Goal: Transaction & Acquisition: Subscribe to service/newsletter

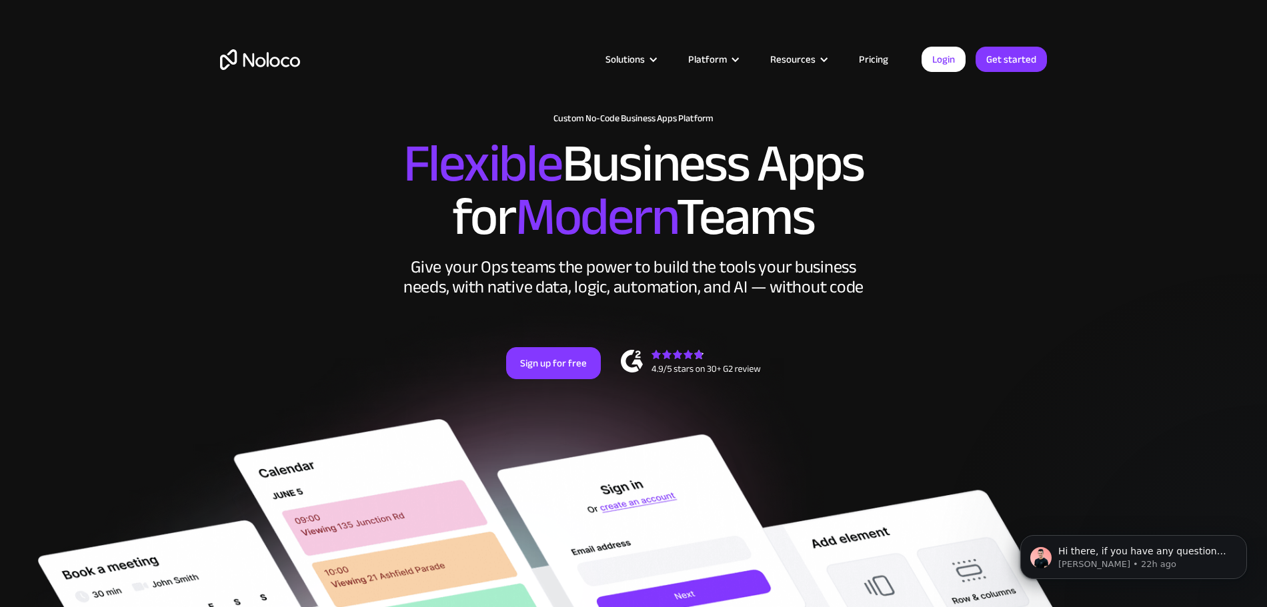
click at [881, 60] on link "Pricing" at bounding box center [873, 59] width 63 height 17
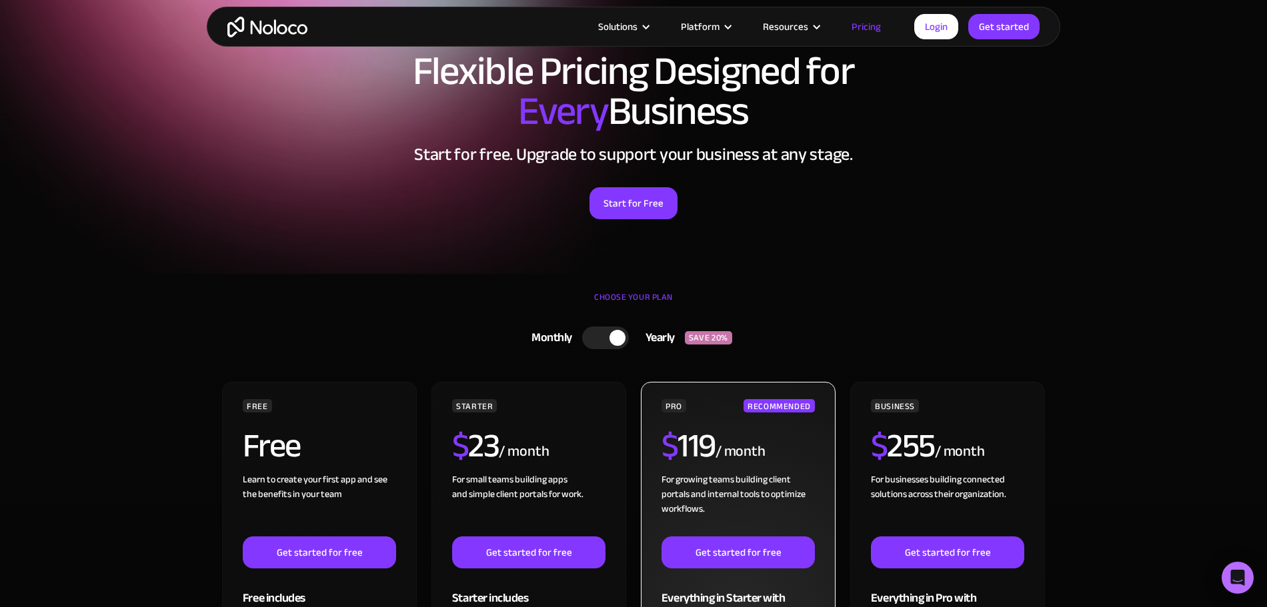
scroll to position [239, 0]
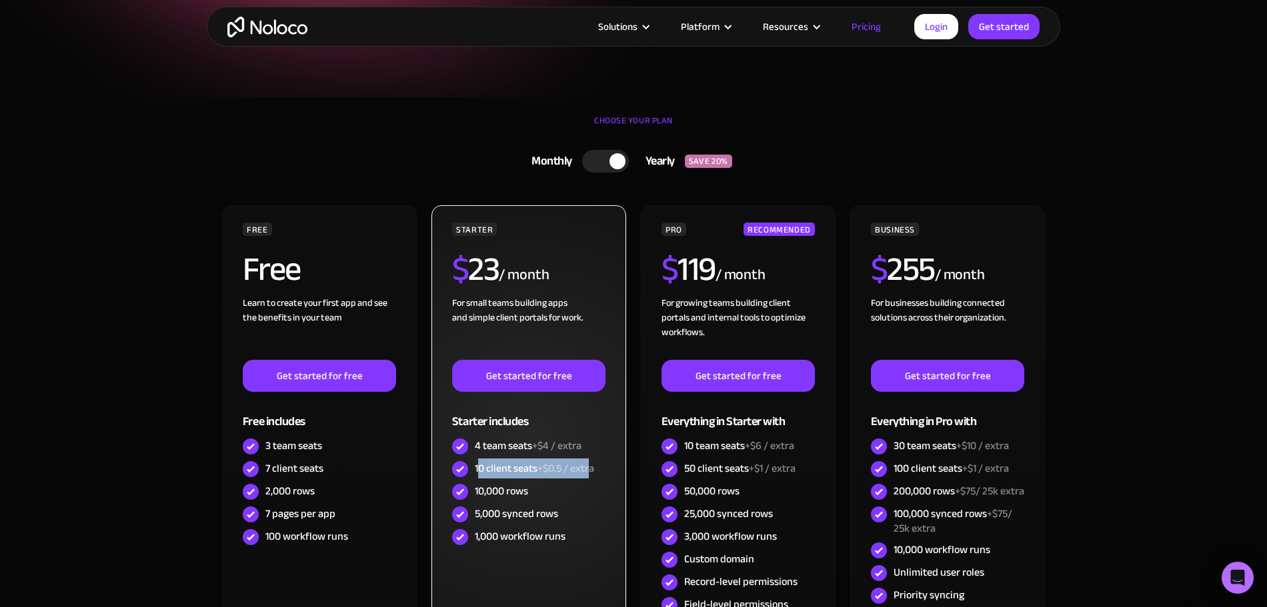
drag, startPoint x: 478, startPoint y: 470, endPoint x: 589, endPoint y: 469, distance: 111.3
click at [589, 469] on div "10 client seats +$0.5 / extra" at bounding box center [534, 468] width 119 height 15
click at [589, 469] on span "+$0.5 / extra" at bounding box center [565, 469] width 57 height 20
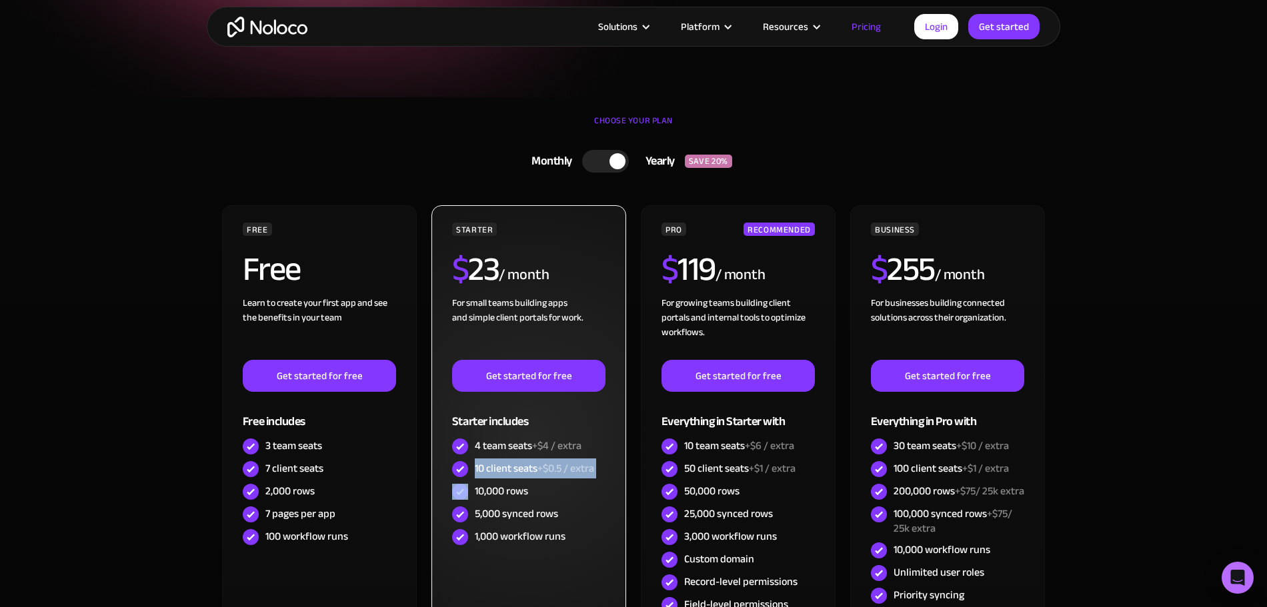
click at [579, 471] on span "+$0.5 / extra" at bounding box center [565, 469] width 57 height 20
click at [571, 469] on span "+$0.5 / extra" at bounding box center [565, 469] width 57 height 20
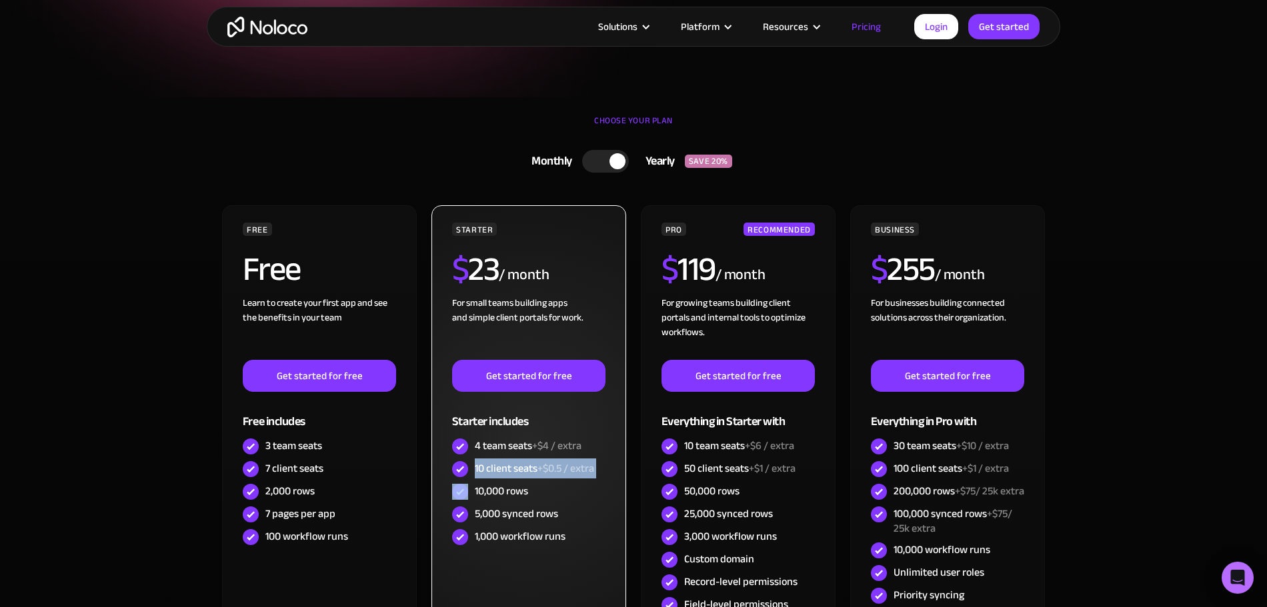
click at [571, 469] on span "+$0.5 / extra" at bounding box center [565, 469] width 57 height 20
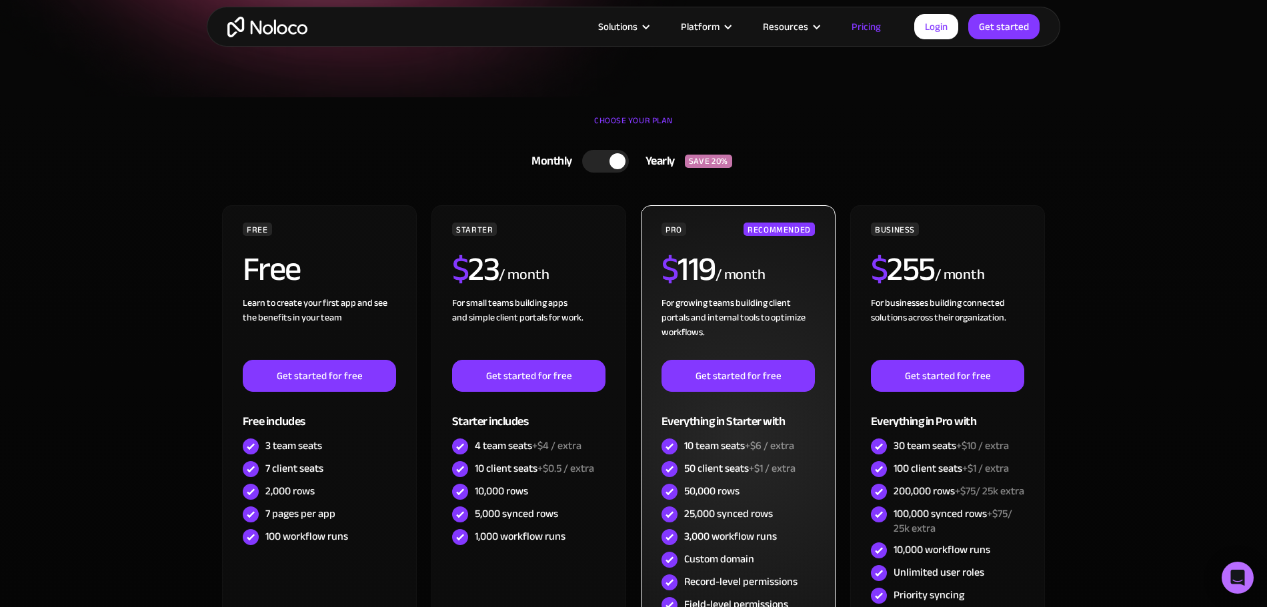
click at [748, 469] on div "50 client seats +$1 / extra" at bounding box center [739, 468] width 111 height 15
click at [761, 469] on span "+$1 / extra" at bounding box center [772, 469] width 47 height 20
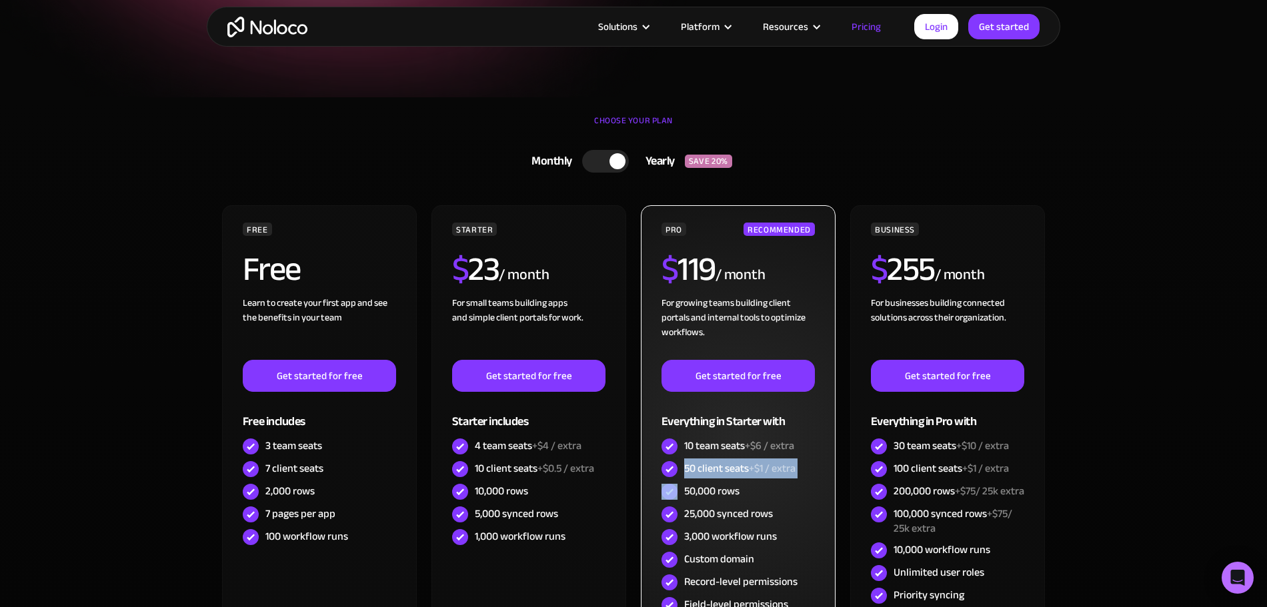
click at [761, 469] on span "+$1 / extra" at bounding box center [772, 469] width 47 height 20
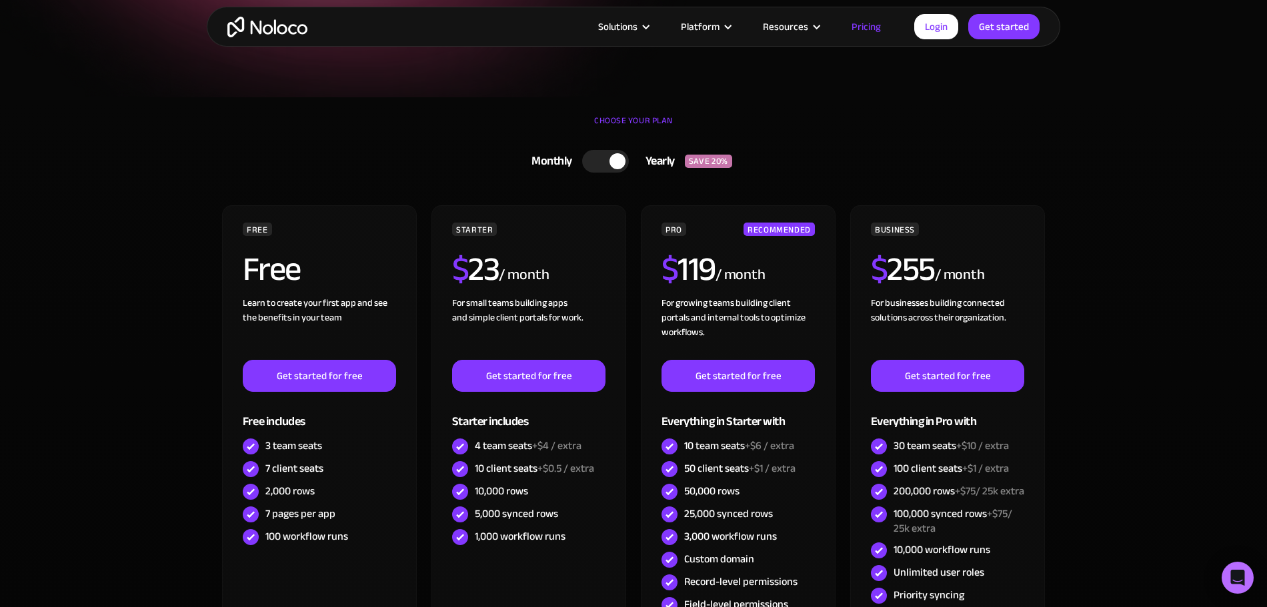
click at [1171, 173] on section "CHOOSE YOUR PLAN Monthly Yearly SAVE 20% Monthly Yearly SAVE 20% FREE Free Lear…" at bounding box center [633, 440] width 1267 height 687
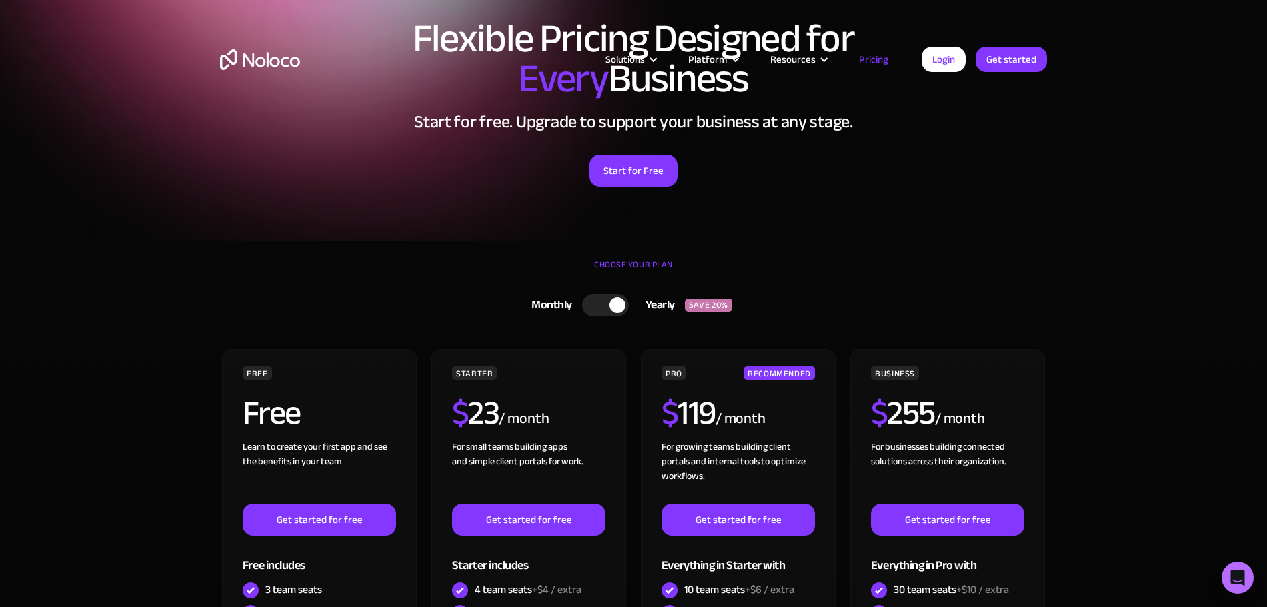
scroll to position [0, 0]
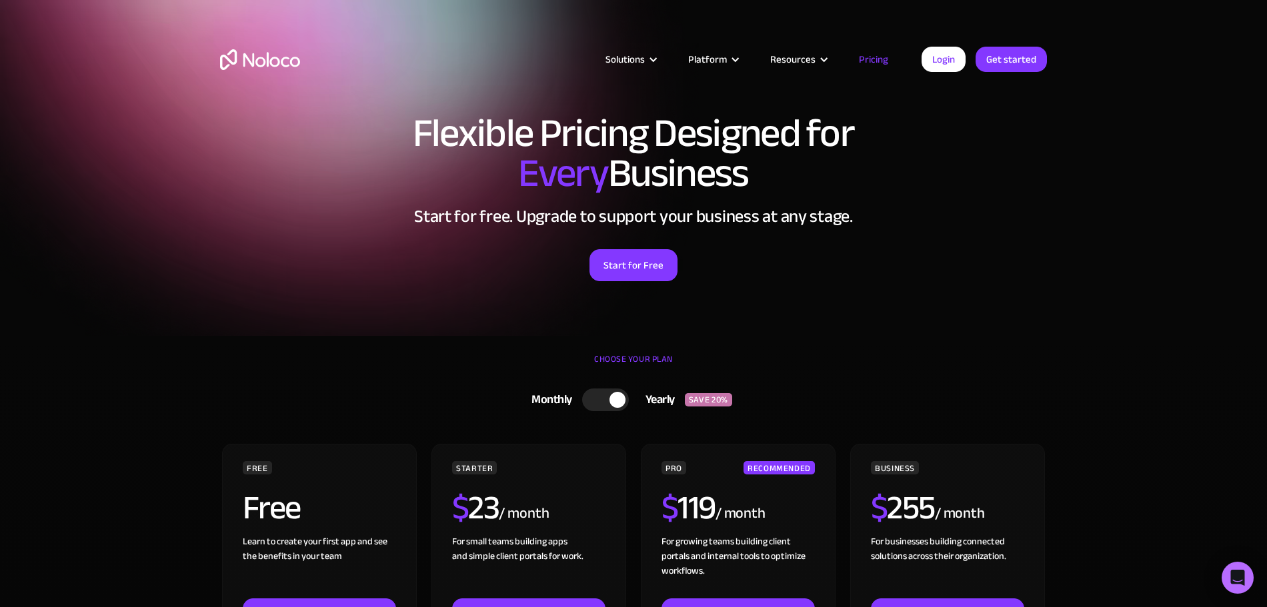
click at [627, 285] on div "Flexible Pricing Designed for Every Business Start for free. Upgrade to support…" at bounding box center [633, 210] width 853 height 221
click at [629, 255] on link "Start for Free" at bounding box center [633, 265] width 88 height 32
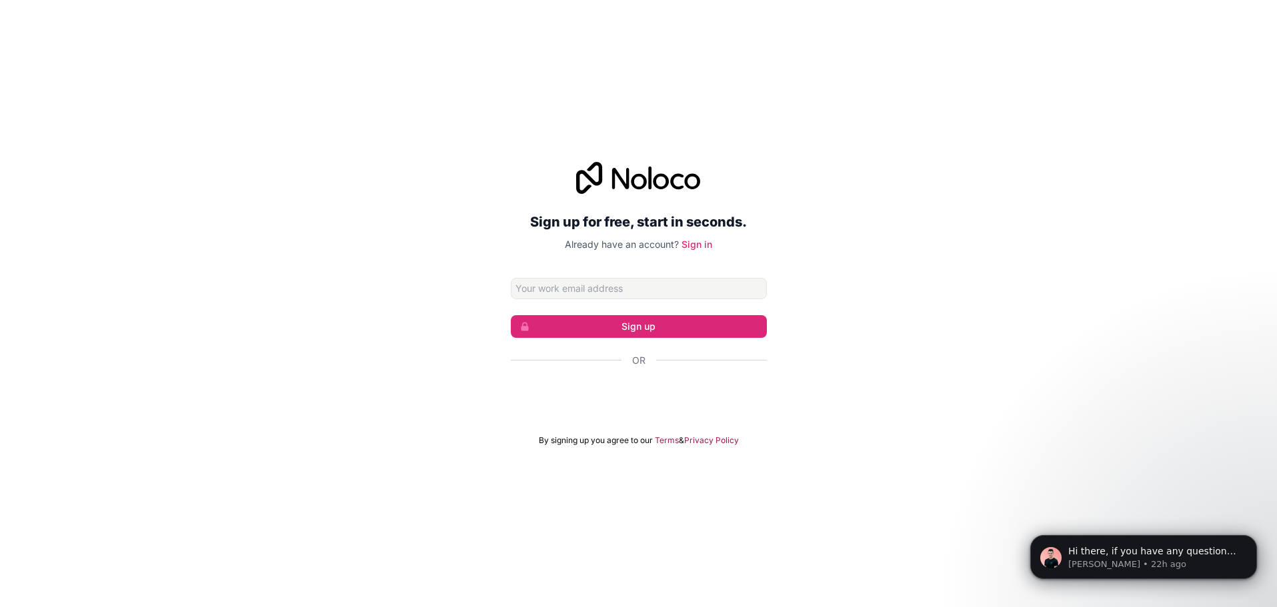
click at [393, 287] on div "Sign up for free, start in seconds. Already have an account? Sign in Sign up Or…" at bounding box center [638, 303] width 1277 height 321
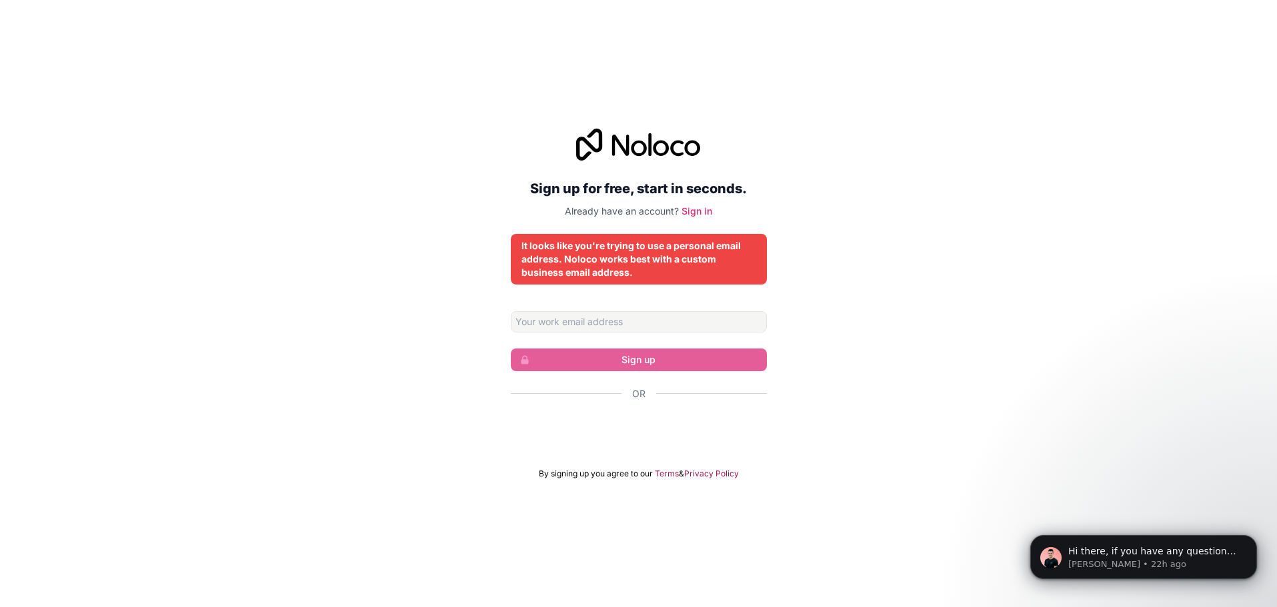
click at [531, 269] on div "It looks like you're trying to use a personal email address. Noloco works best …" at bounding box center [638, 259] width 235 height 40
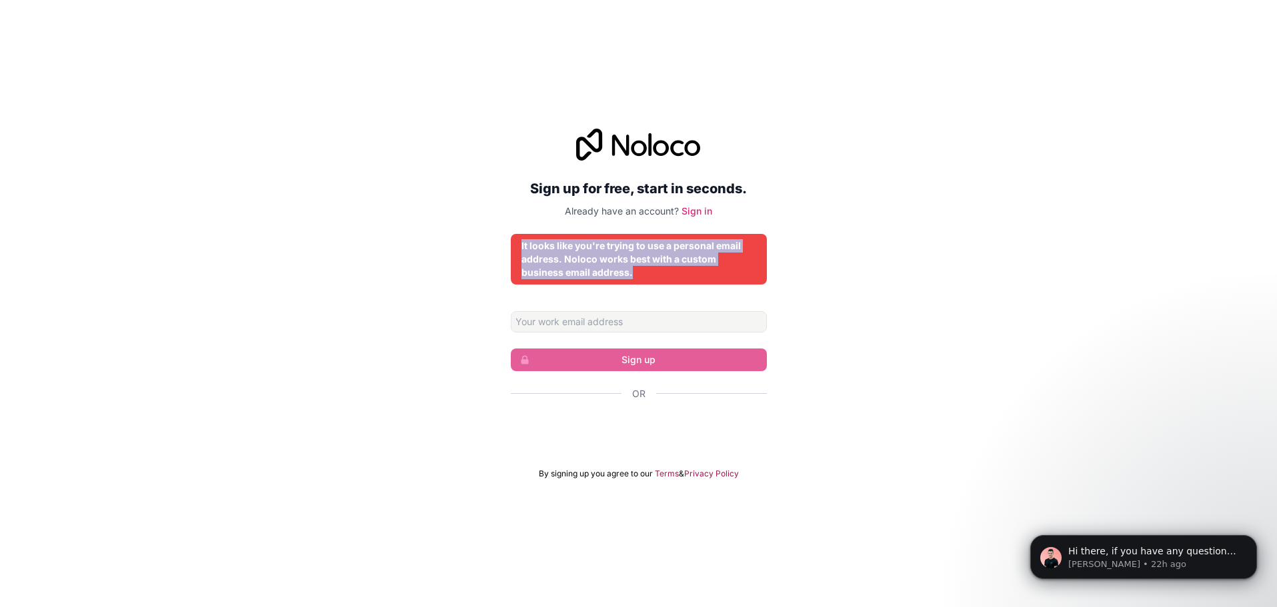
click at [531, 269] on div "It looks like you're trying to use a personal email address. Noloco works best …" at bounding box center [638, 259] width 235 height 40
click at [417, 240] on div "Sign up for free, start in seconds. Already have an account? Sign in It looks l…" at bounding box center [638, 304] width 1277 height 388
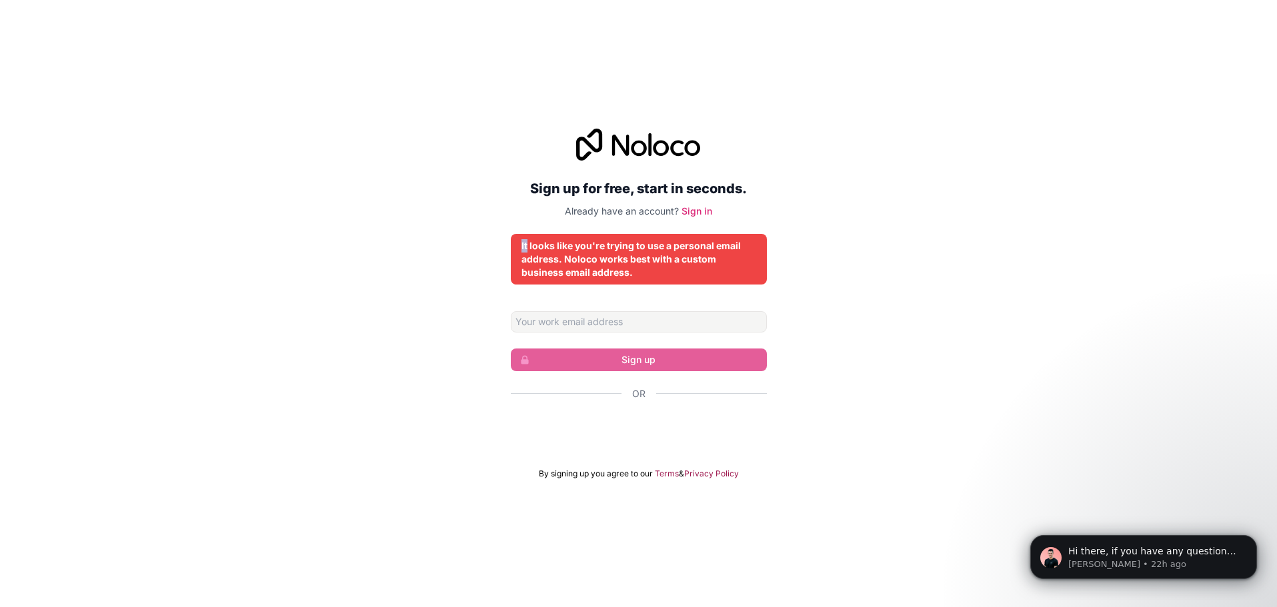
click at [417, 240] on div "Sign up for free, start in seconds. Already have an account? Sign in It looks l…" at bounding box center [638, 304] width 1277 height 388
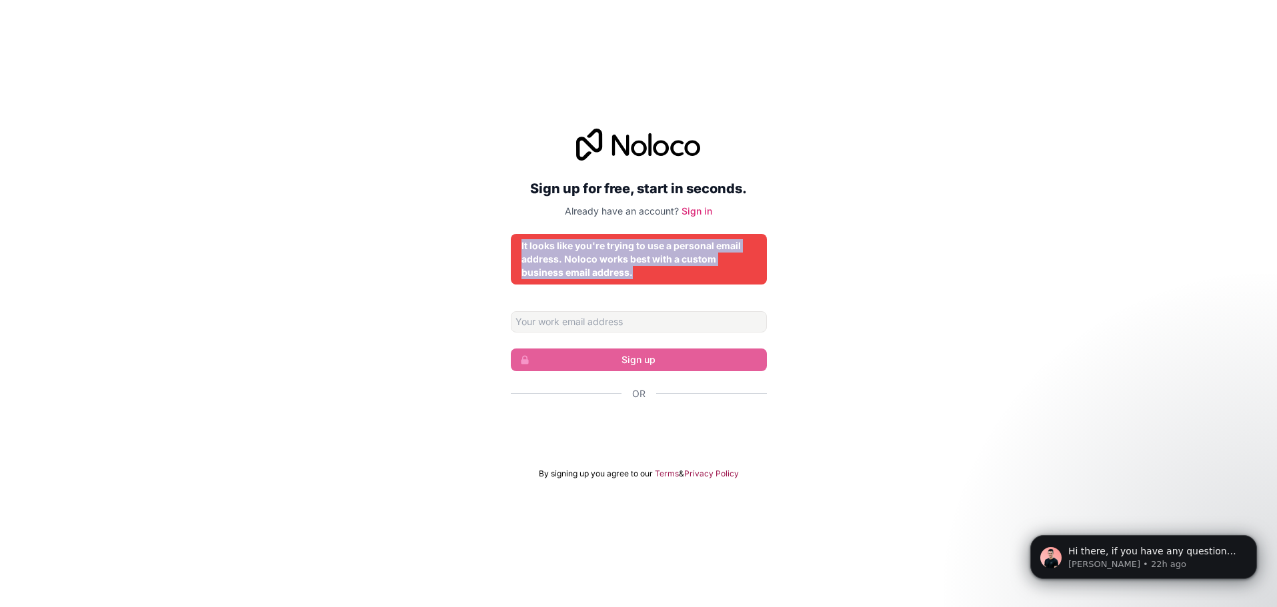
click at [417, 240] on div "Sign up for free, start in seconds. Already have an account? Sign in It looks l…" at bounding box center [638, 304] width 1277 height 388
click at [616, 257] on div "It looks like you're trying to use a personal email address. Noloco works best …" at bounding box center [638, 259] width 235 height 40
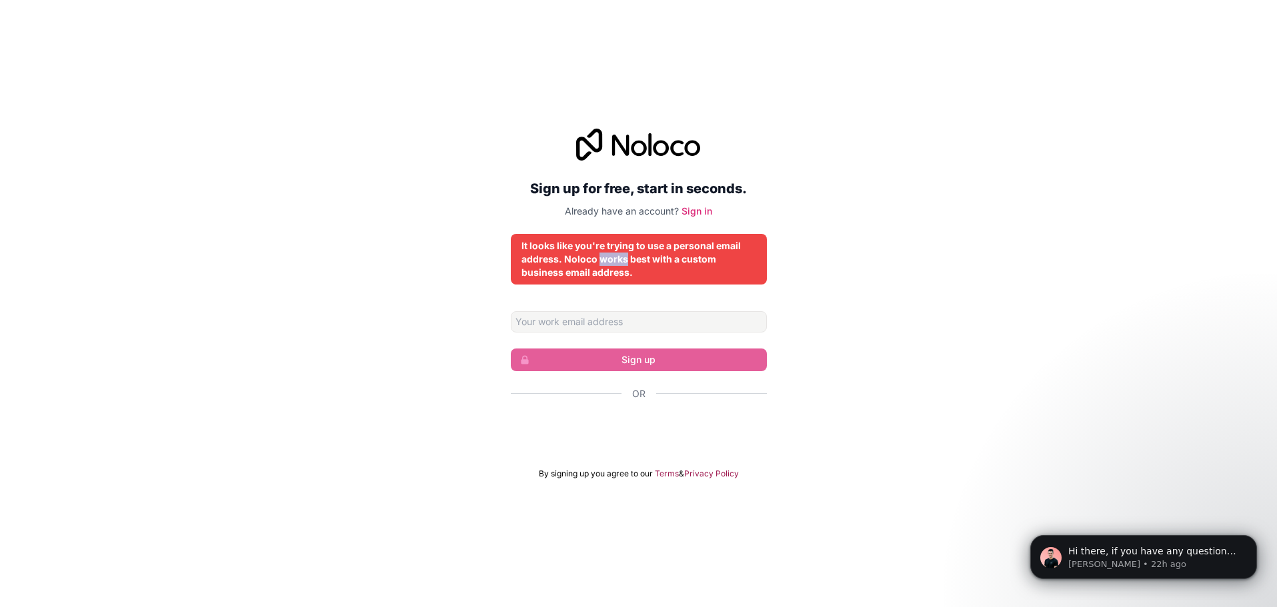
click at [616, 257] on div "It looks like you're trying to use a personal email address. Noloco works best …" at bounding box center [638, 259] width 235 height 40
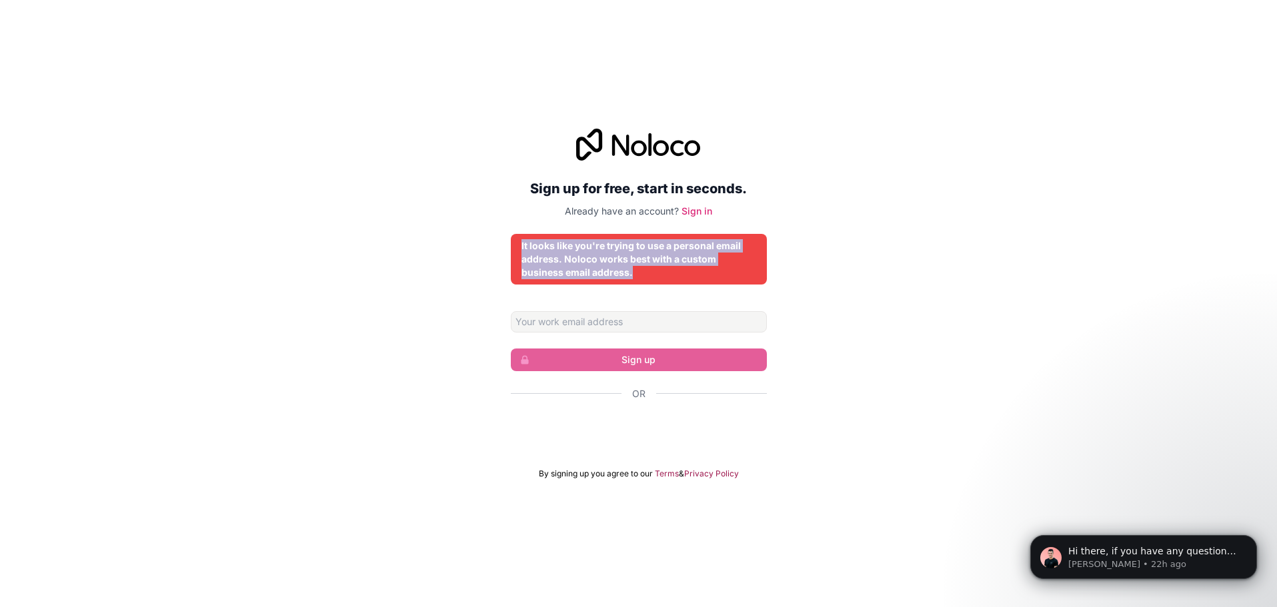
click at [616, 257] on div "It looks like you're trying to use a personal email address. Noloco works best …" at bounding box center [638, 259] width 235 height 40
click at [595, 261] on div "It looks like you're trying to use a personal email address. Noloco works best …" at bounding box center [638, 259] width 235 height 40
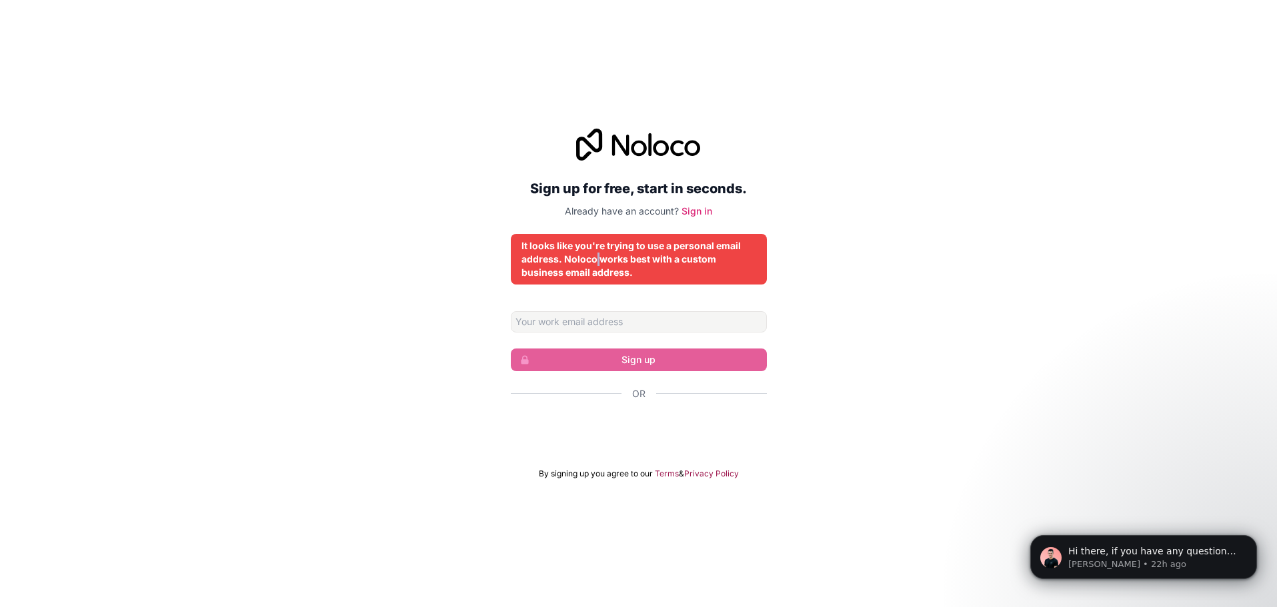
click at [595, 261] on div "It looks like you're trying to use a personal email address. Noloco works best …" at bounding box center [638, 259] width 235 height 40
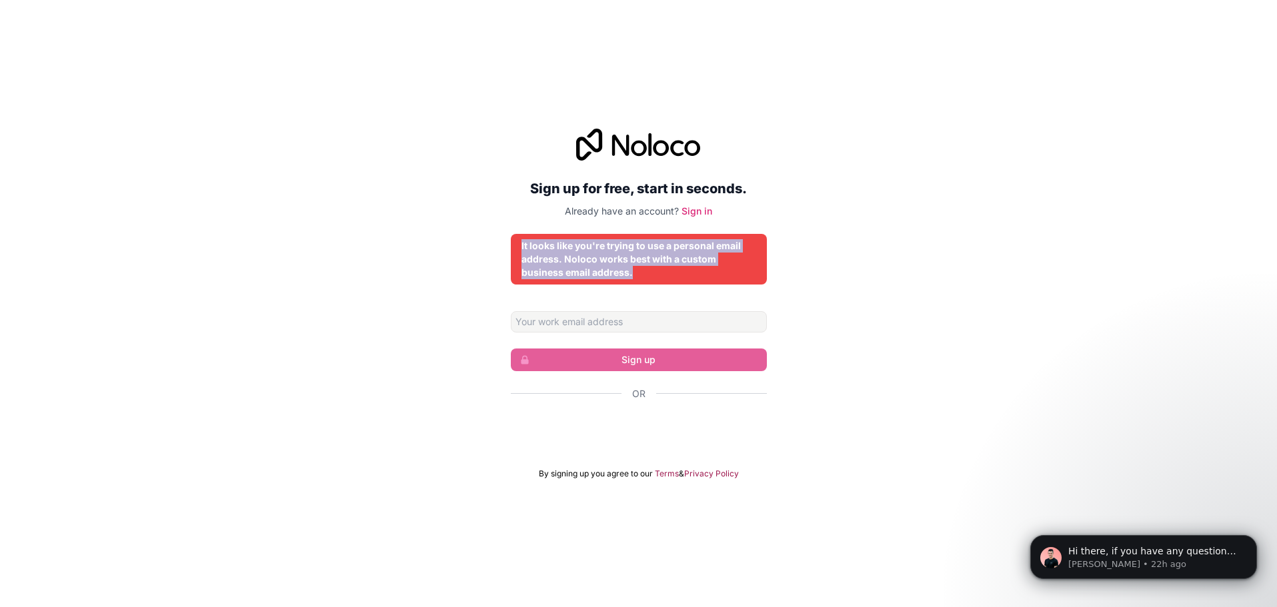
click at [595, 261] on div "It looks like you're trying to use a personal email address. Noloco works best …" at bounding box center [638, 259] width 235 height 40
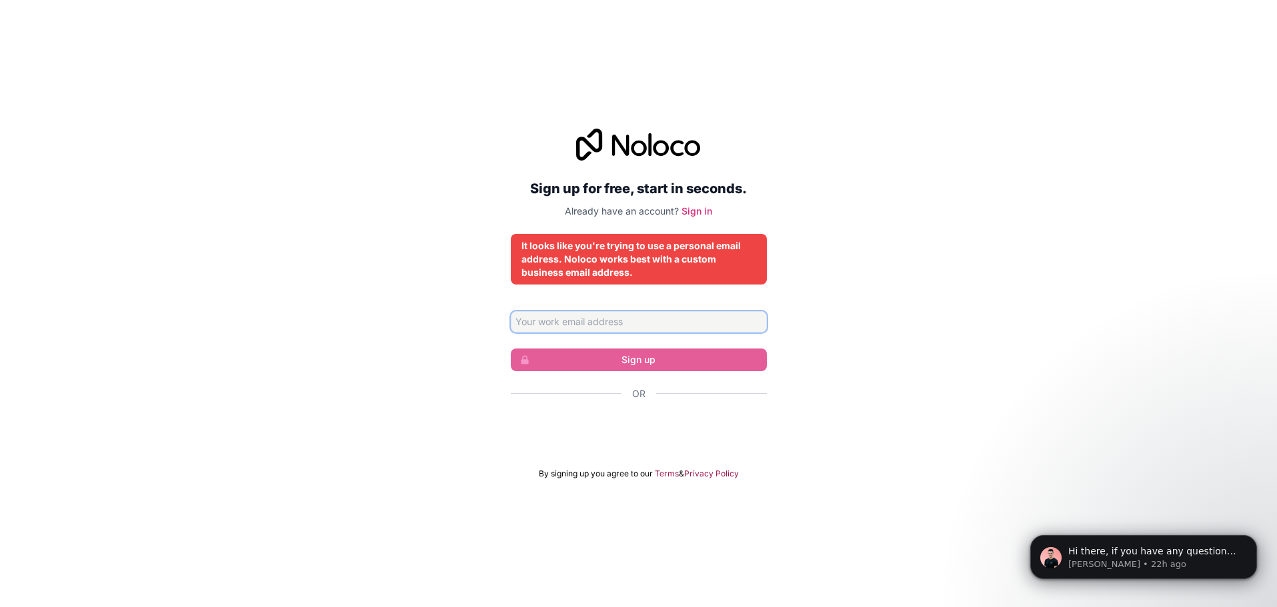
click at [560, 313] on input "Email address" at bounding box center [639, 321] width 256 height 21
click at [435, 184] on div "Sign up for free, start in seconds. Already have an account? Sign in It looks l…" at bounding box center [638, 304] width 1277 height 388
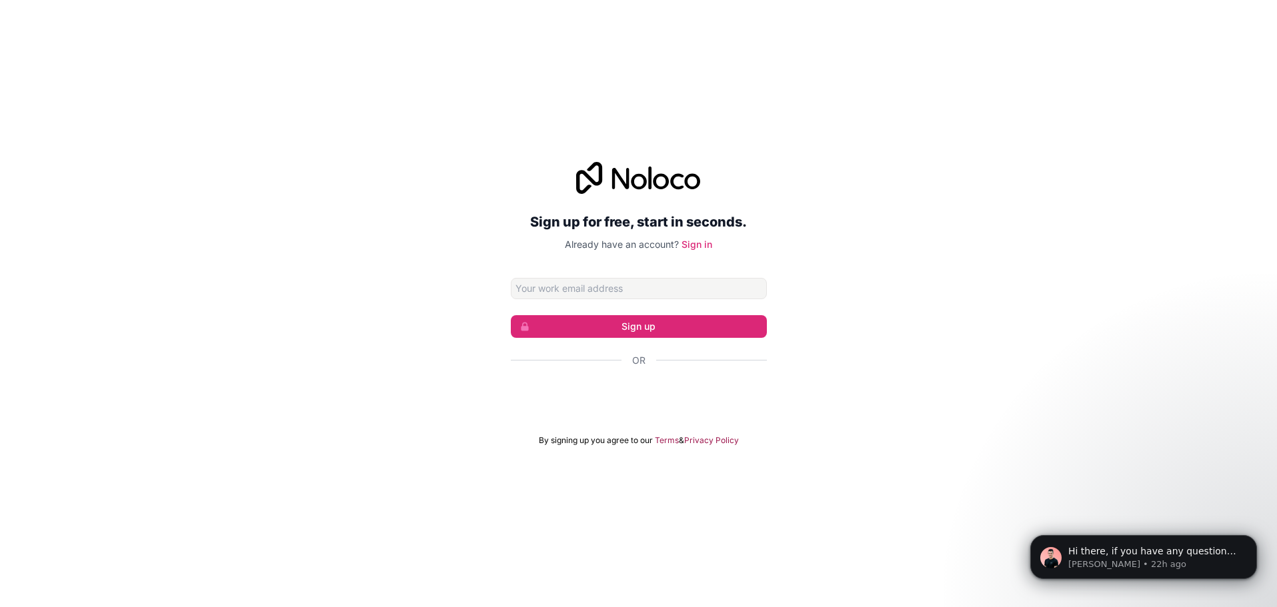
click at [469, 269] on div "Sign up for free, start in seconds. Already have an account? Sign in Sign up Or…" at bounding box center [638, 303] width 1277 height 321
click at [576, 297] on input "Email address" at bounding box center [639, 288] width 256 height 21
click at [438, 199] on div "Sign up for free, start in seconds. Already have an account? Sign in Sign up Or…" at bounding box center [638, 303] width 1277 height 321
click at [543, 293] on input "Email address" at bounding box center [639, 288] width 256 height 21
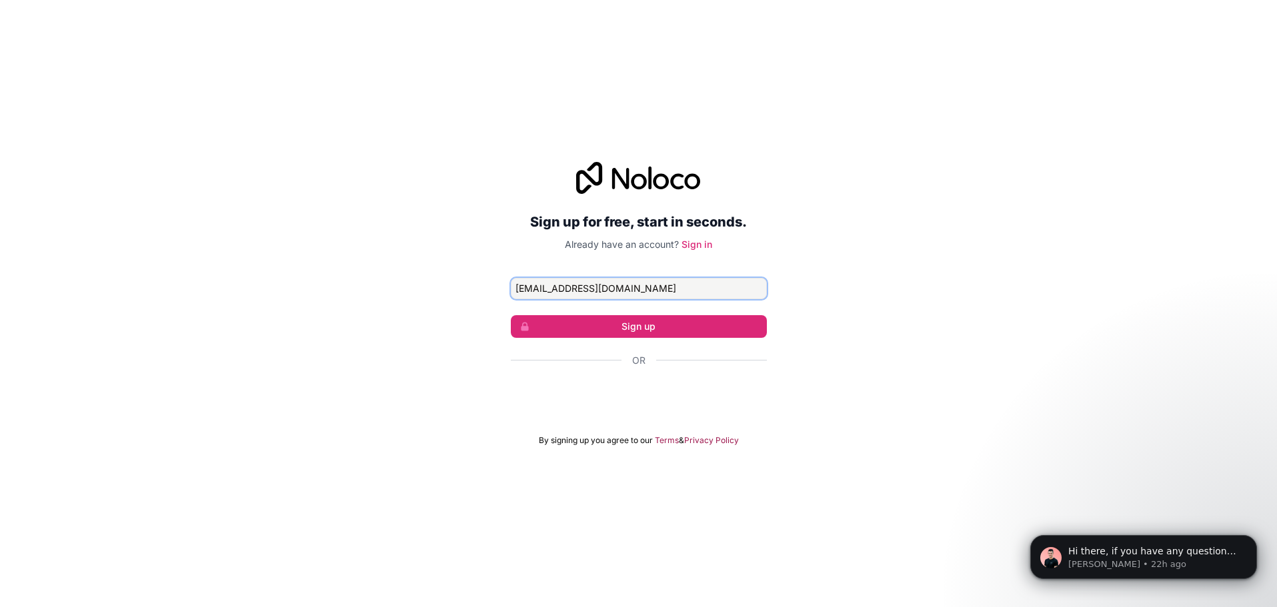
type input "[EMAIL_ADDRESS][DOMAIN_NAME]"
click button "Sign up" at bounding box center [639, 326] width 256 height 23
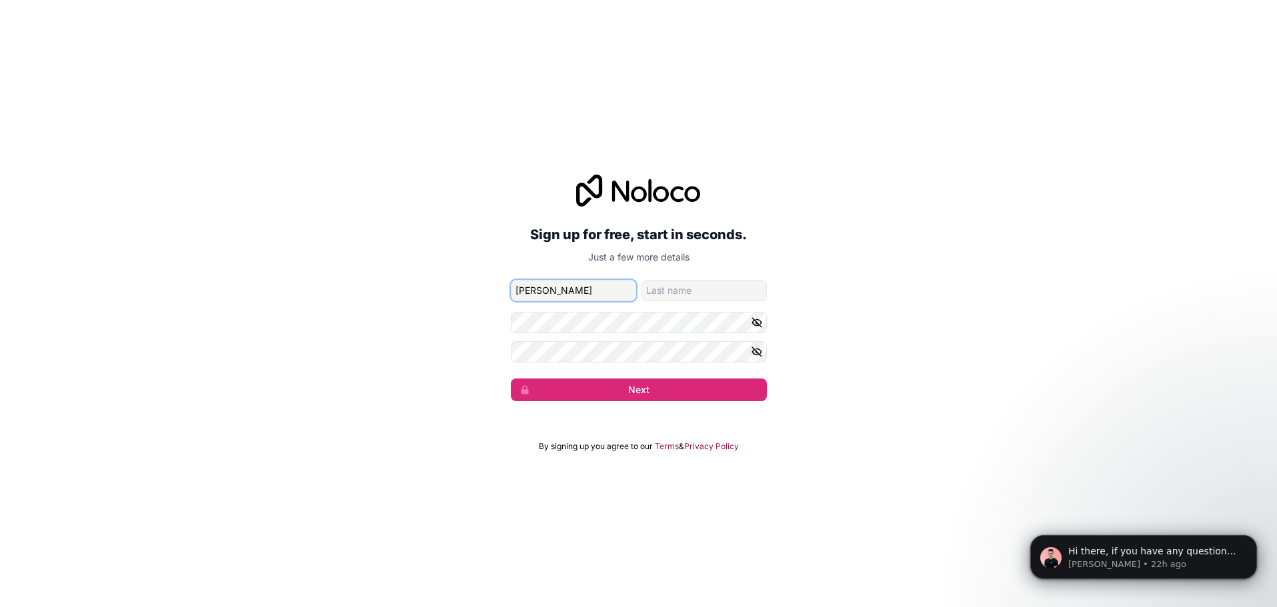
type input "[PERSON_NAME]"
type input "Kudlej"
click at [511, 379] on button "Next" at bounding box center [639, 390] width 256 height 23
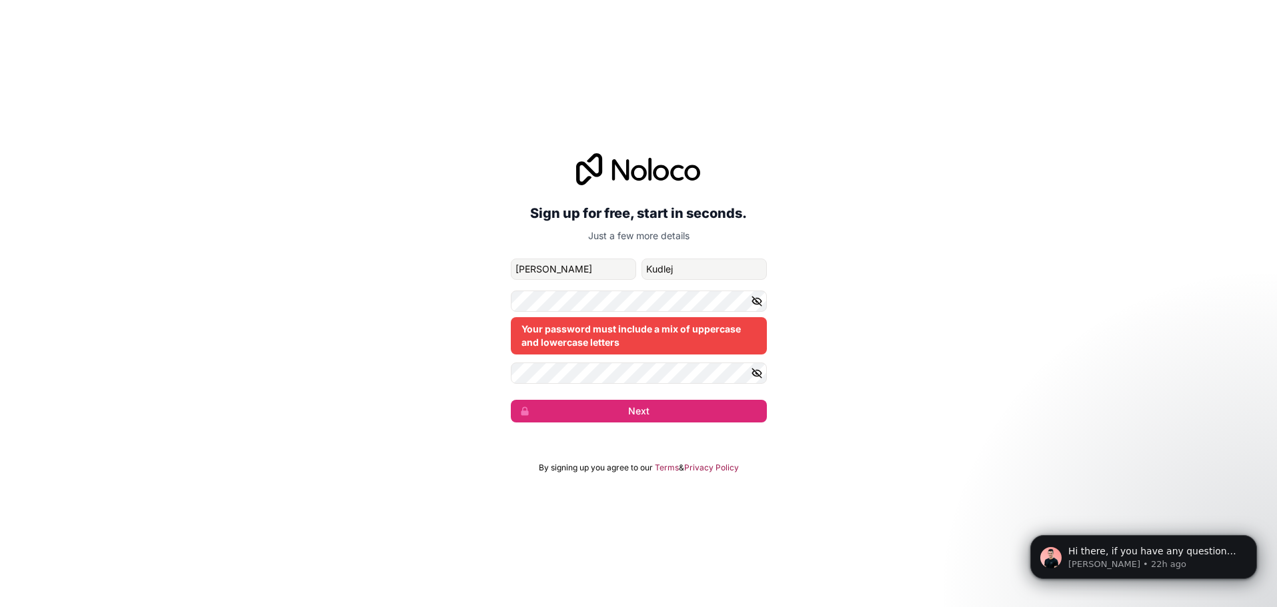
click at [758, 302] on icon "button" at bounding box center [756, 301] width 9 height 9
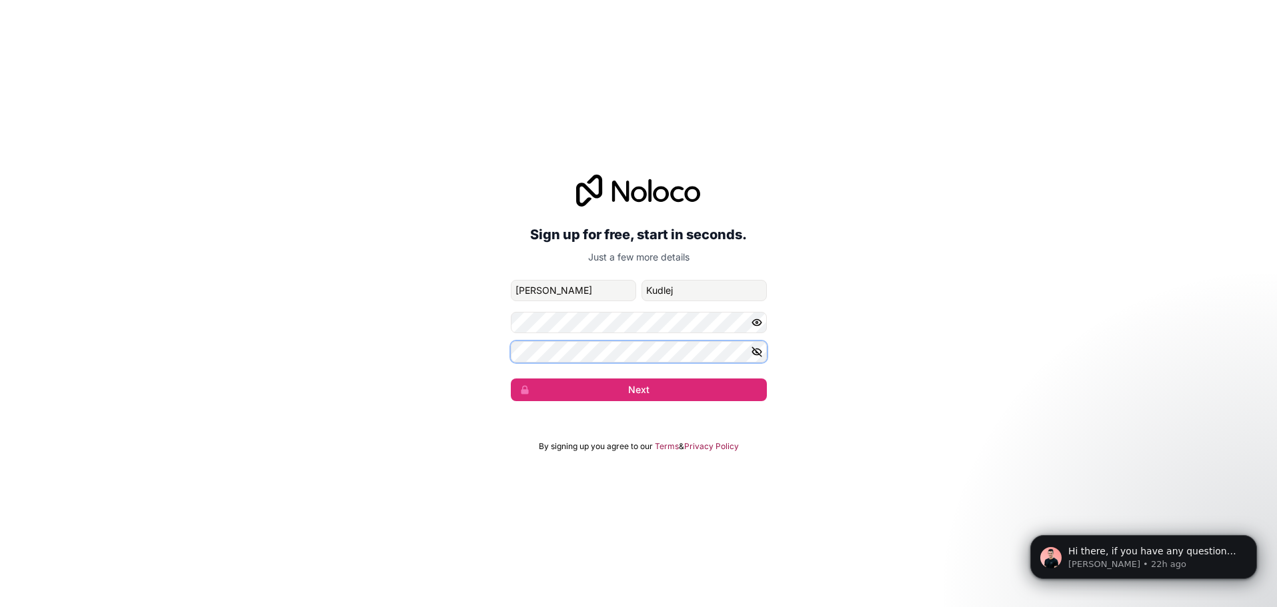
click at [511, 379] on button "Next" at bounding box center [639, 390] width 256 height 23
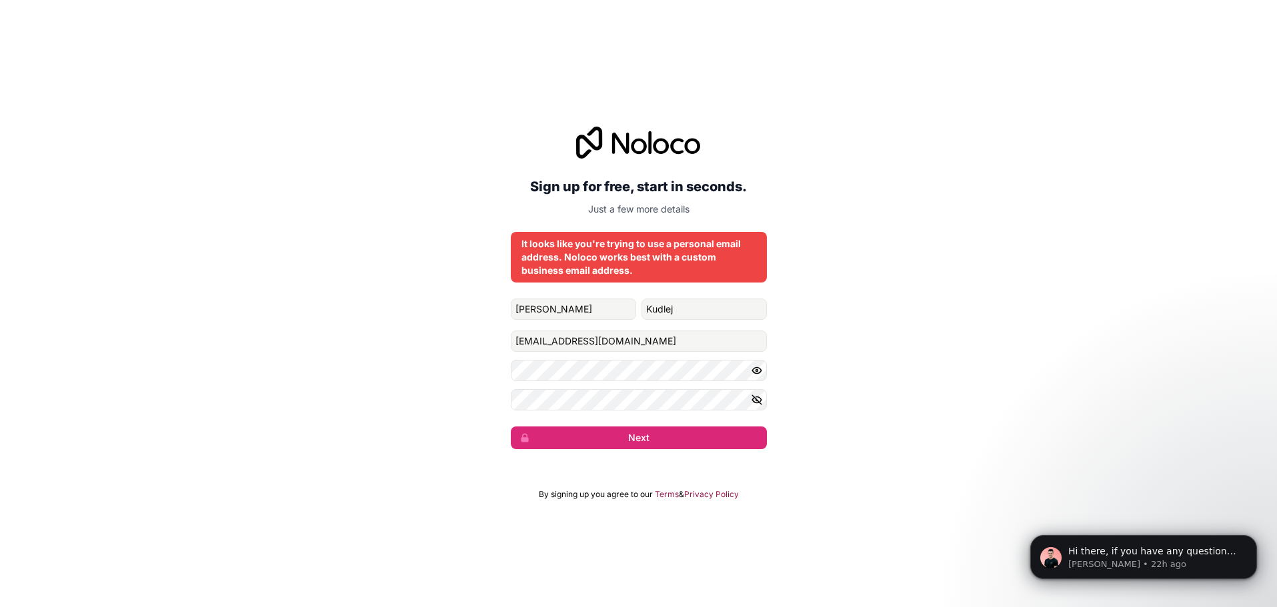
click at [609, 252] on div "It looks like you're trying to use a personal email address. Noloco works best …" at bounding box center [638, 257] width 235 height 40
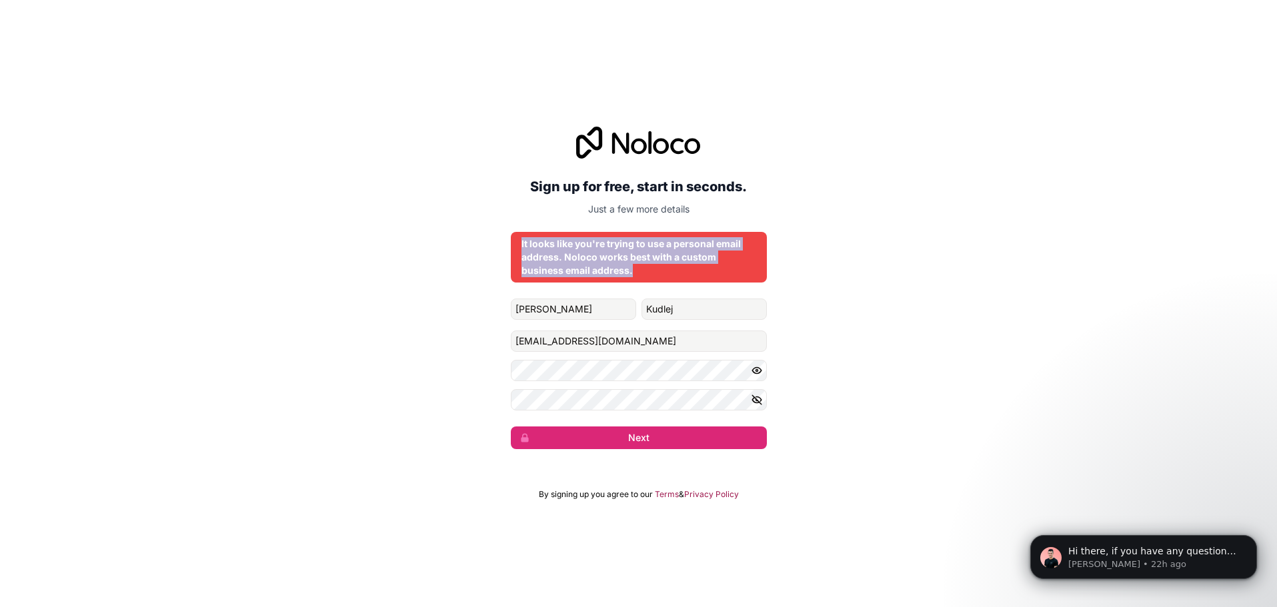
click at [609, 252] on div "It looks like you're trying to use a personal email address. Noloco works best …" at bounding box center [638, 257] width 235 height 40
click at [617, 437] on button "Next" at bounding box center [639, 438] width 256 height 23
click at [629, 447] on button "Next" at bounding box center [639, 438] width 256 height 23
click at [629, 447] on button "submit" at bounding box center [639, 438] width 256 height 23
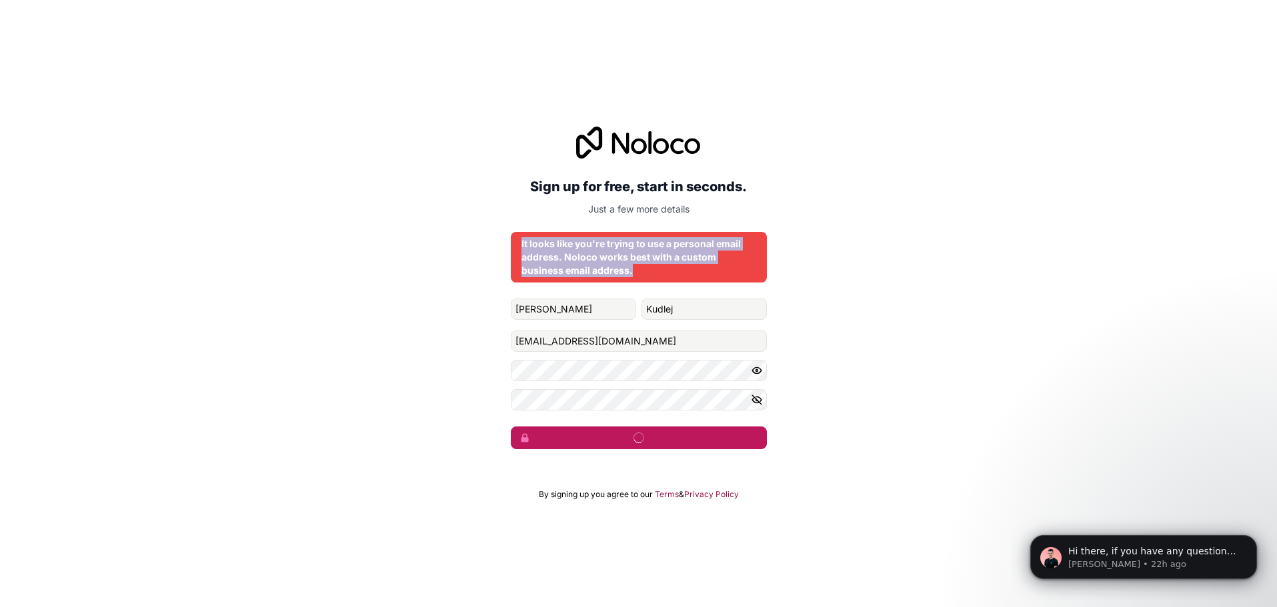
click at [629, 447] on button "submit" at bounding box center [639, 438] width 256 height 23
click at [418, 273] on div "Sign up for free, start in seconds. Just a few more details It looks like you'r…" at bounding box center [638, 288] width 1277 height 360
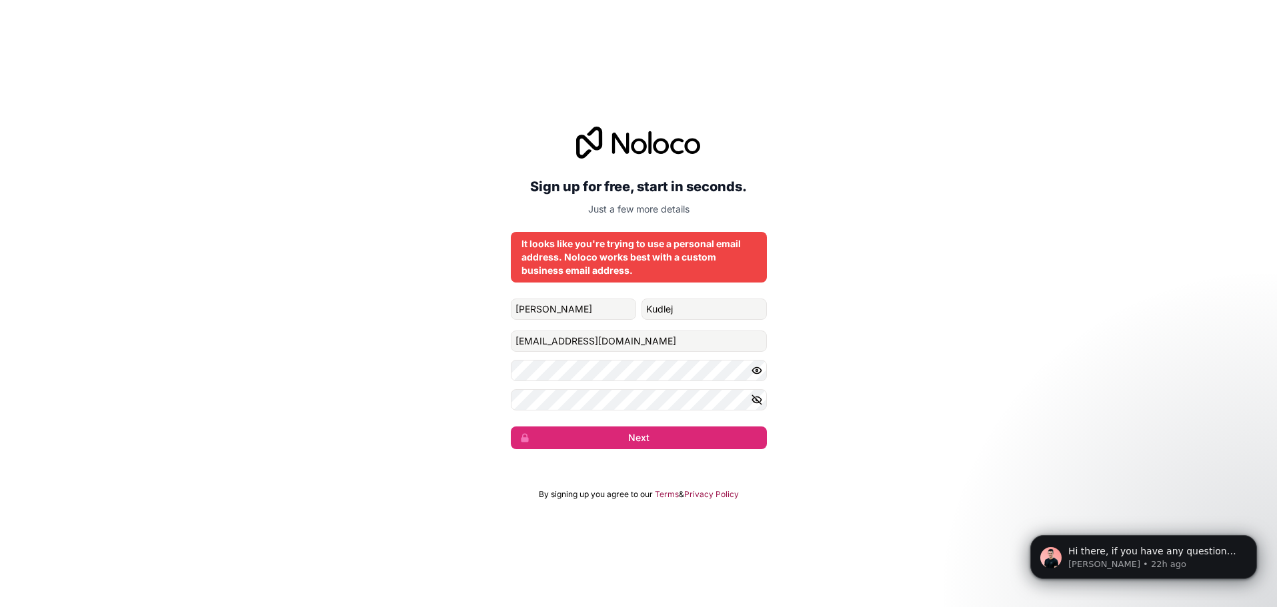
click at [613, 162] on div "Sign up for free, start in seconds. Just a few more details" at bounding box center [639, 171] width 256 height 89
click at [617, 153] on icon at bounding box center [638, 143] width 124 height 32
click at [637, 148] on icon at bounding box center [638, 143] width 124 height 32
